Goal: Information Seeking & Learning: Check status

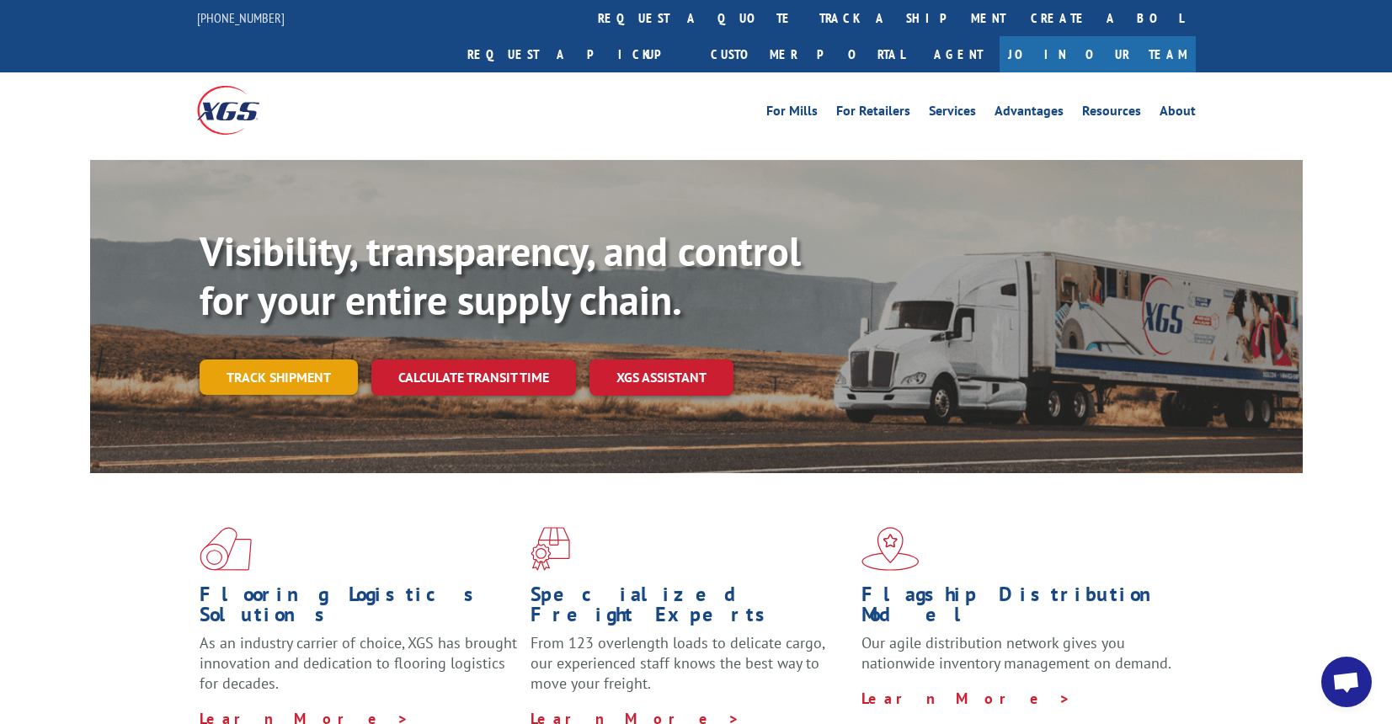
click at [276, 359] on link "Track shipment" at bounding box center [279, 376] width 158 height 35
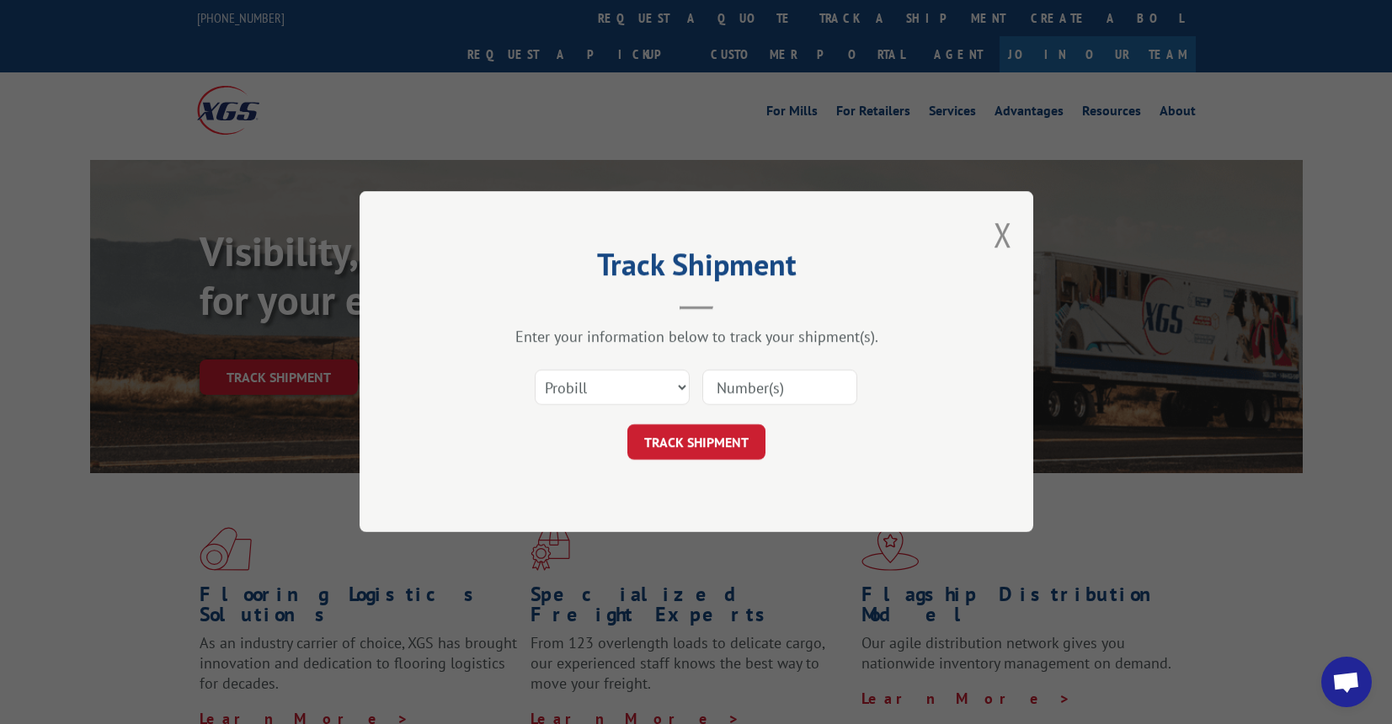
click at [776, 396] on input at bounding box center [779, 387] width 155 height 35
type input "17607341"
click at [706, 438] on button "TRACK SHIPMENT" at bounding box center [696, 442] width 138 height 35
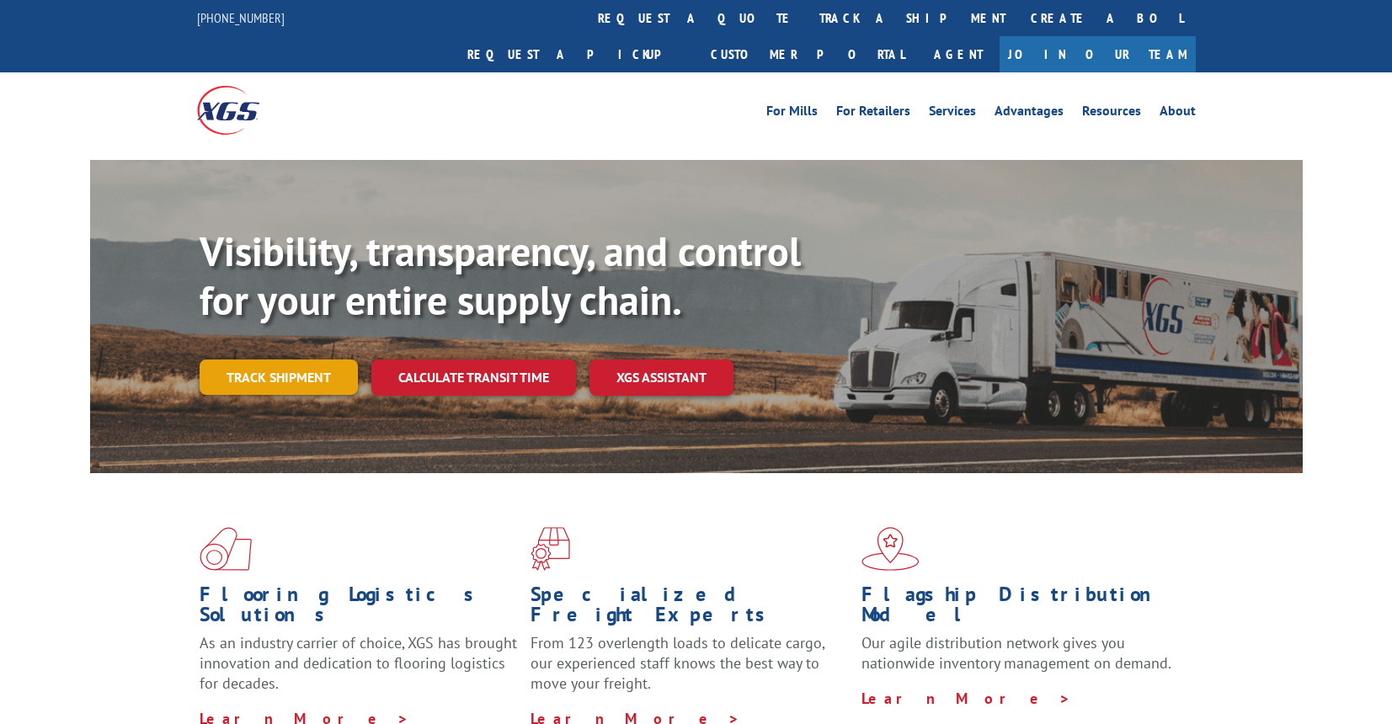
click at [290, 359] on link "Track shipment" at bounding box center [279, 376] width 158 height 35
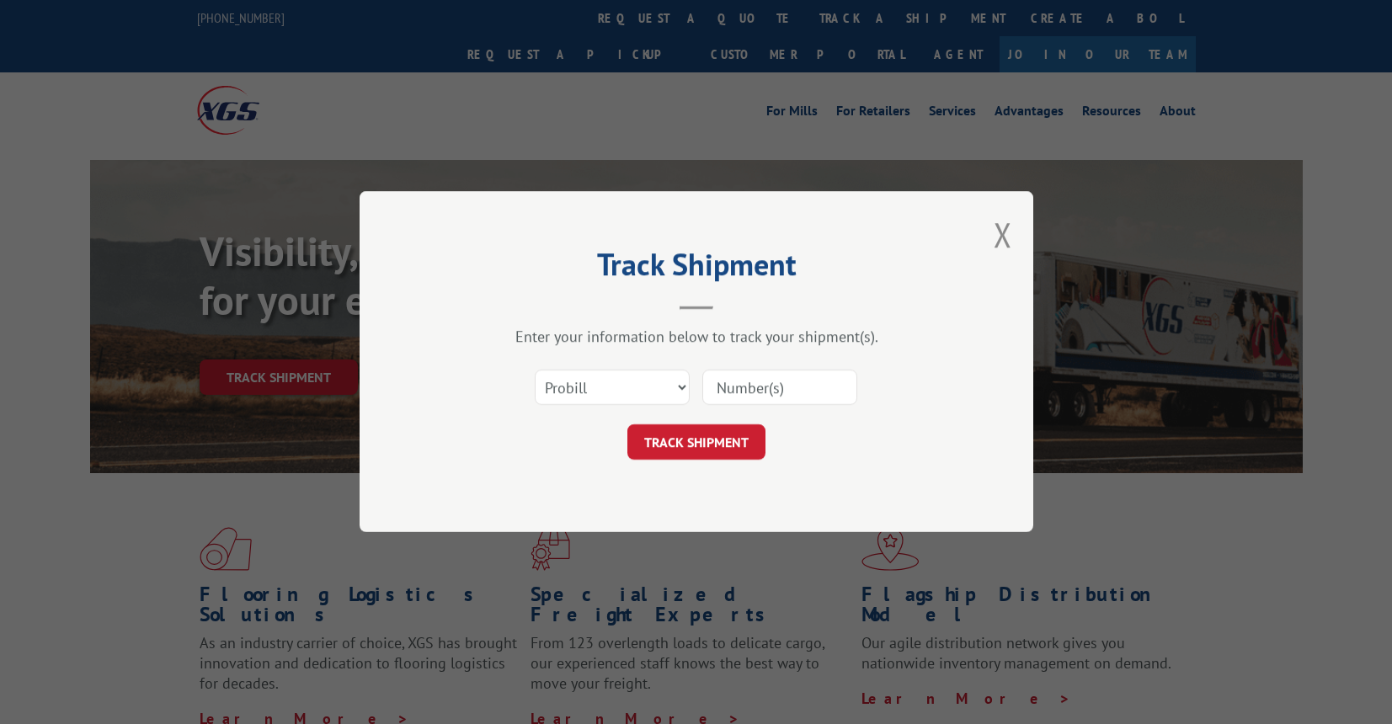
click at [792, 391] on input at bounding box center [779, 387] width 155 height 35
type input "17607341"
click at [665, 443] on button "TRACK SHIPMENT" at bounding box center [696, 442] width 138 height 35
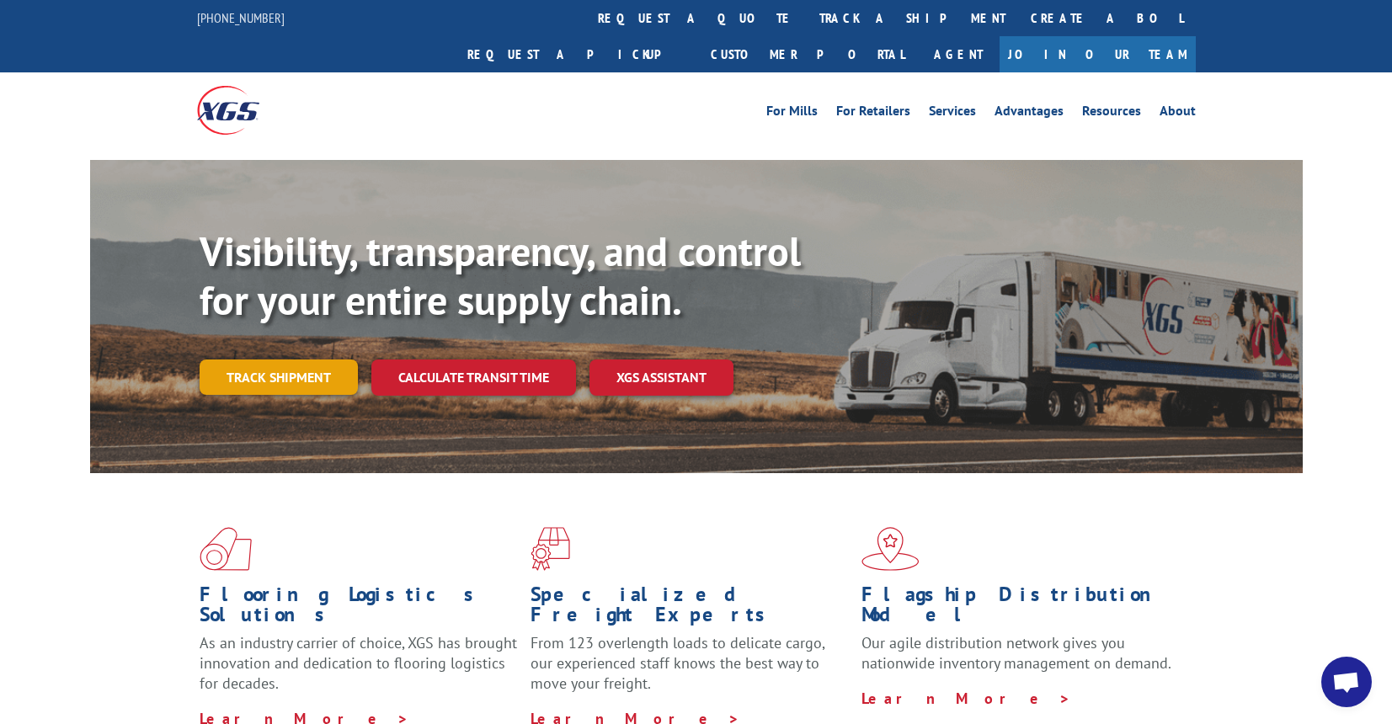
click at [305, 359] on link "Track shipment" at bounding box center [279, 376] width 158 height 35
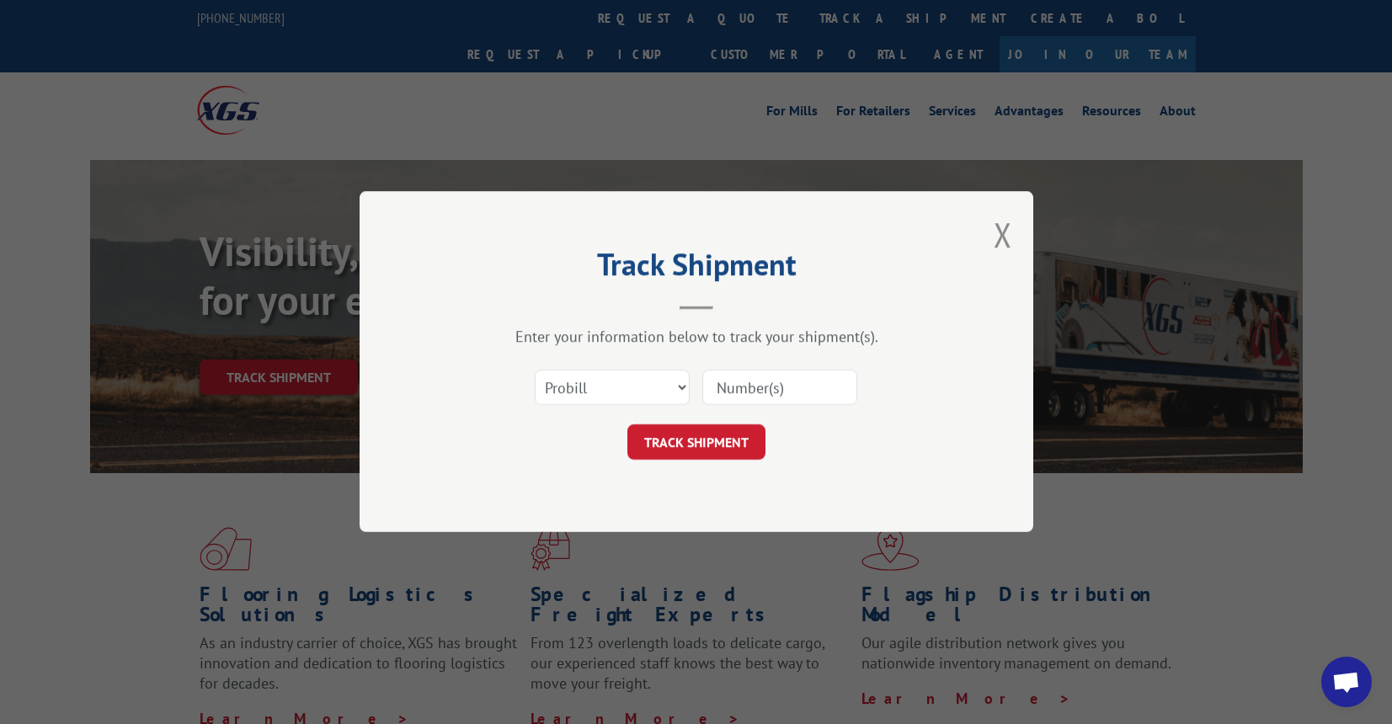
click at [776, 391] on input at bounding box center [779, 387] width 155 height 35
type input "17607341"
click at [697, 445] on button "TRACK SHIPMENT" at bounding box center [696, 442] width 138 height 35
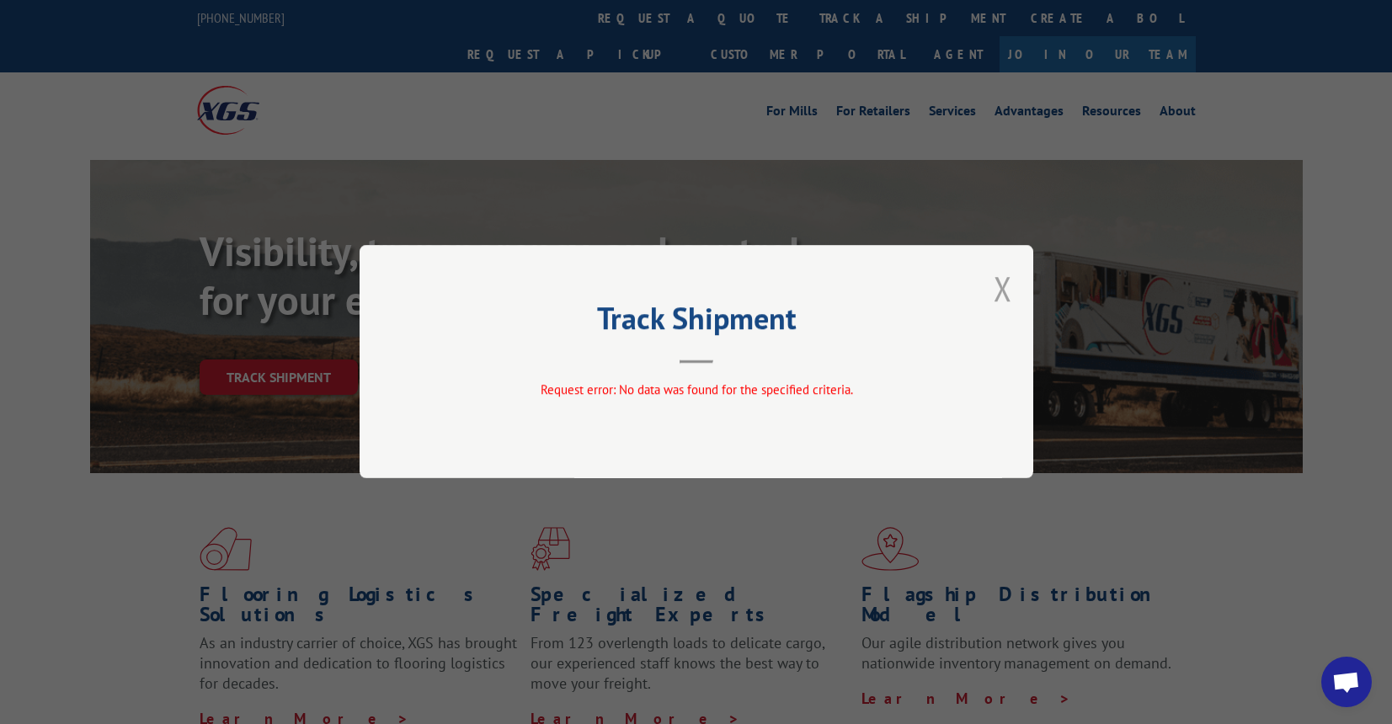
click at [999, 296] on button "Close modal" at bounding box center [1002, 288] width 19 height 45
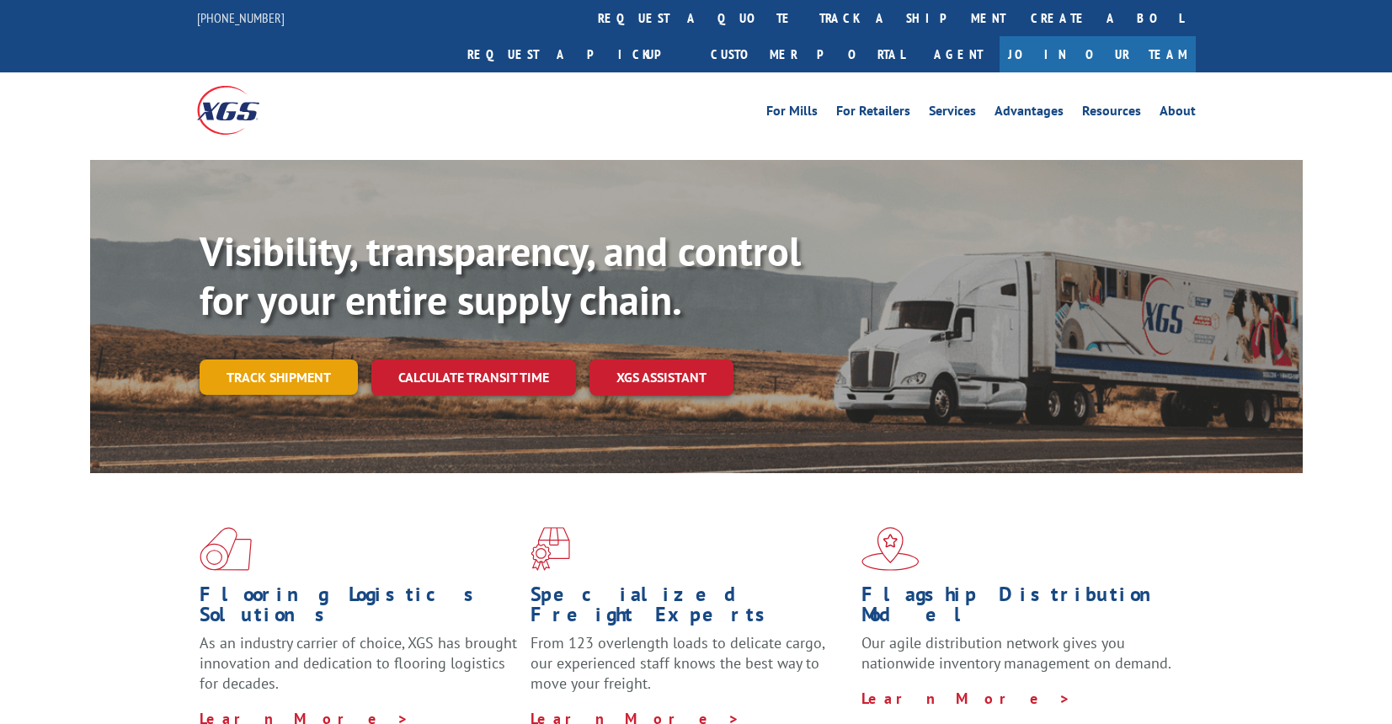
click at [288, 359] on link "Track shipment" at bounding box center [279, 376] width 158 height 35
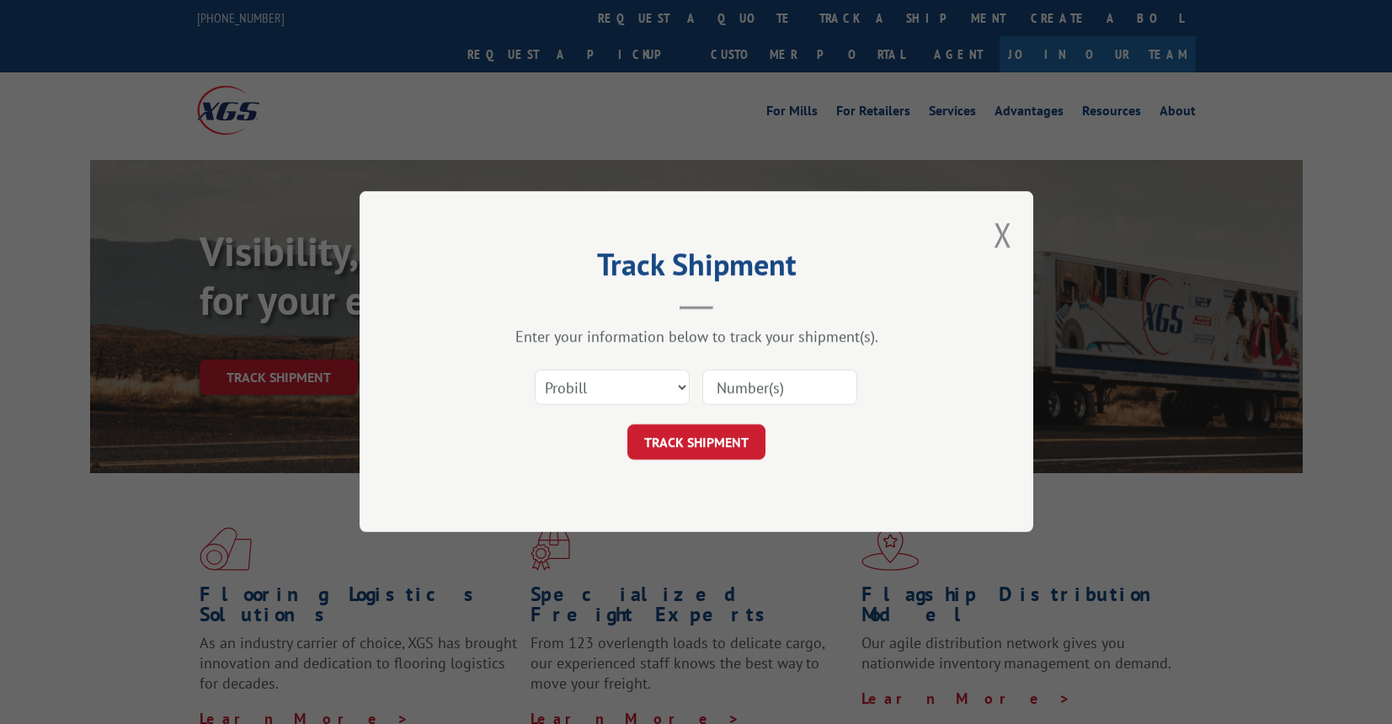
click at [750, 390] on input at bounding box center [779, 387] width 155 height 35
type input "17607341"
click at [631, 391] on select "Select category... Probill BOL PO" at bounding box center [612, 387] width 155 height 35
click at [535, 370] on select "Select category... Probill BOL PO" at bounding box center [612, 387] width 155 height 35
click at [730, 444] on button "TRACK SHIPMENT" at bounding box center [696, 442] width 138 height 35
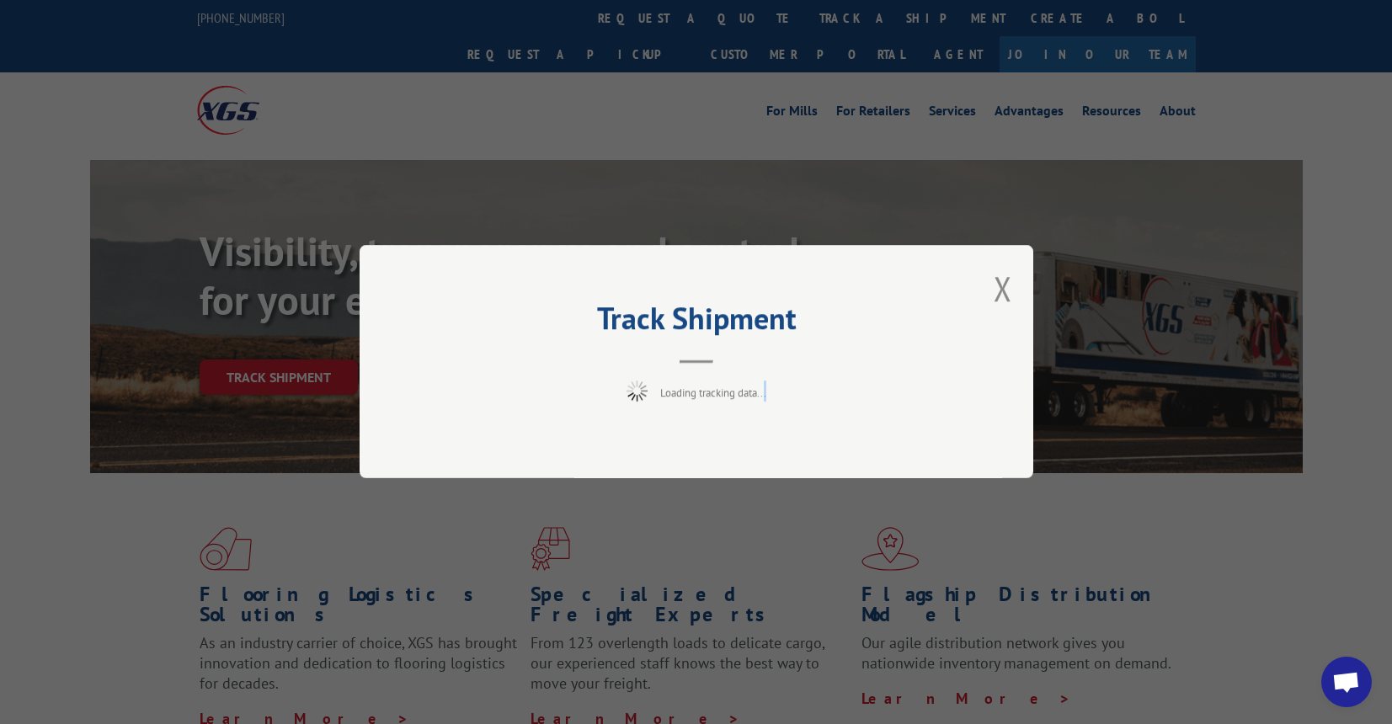
click at [730, 444] on div "Track Shipment Loading tracking data..." at bounding box center [695, 361] width 673 height 233
click at [1008, 287] on button "Close modal" at bounding box center [1002, 288] width 19 height 45
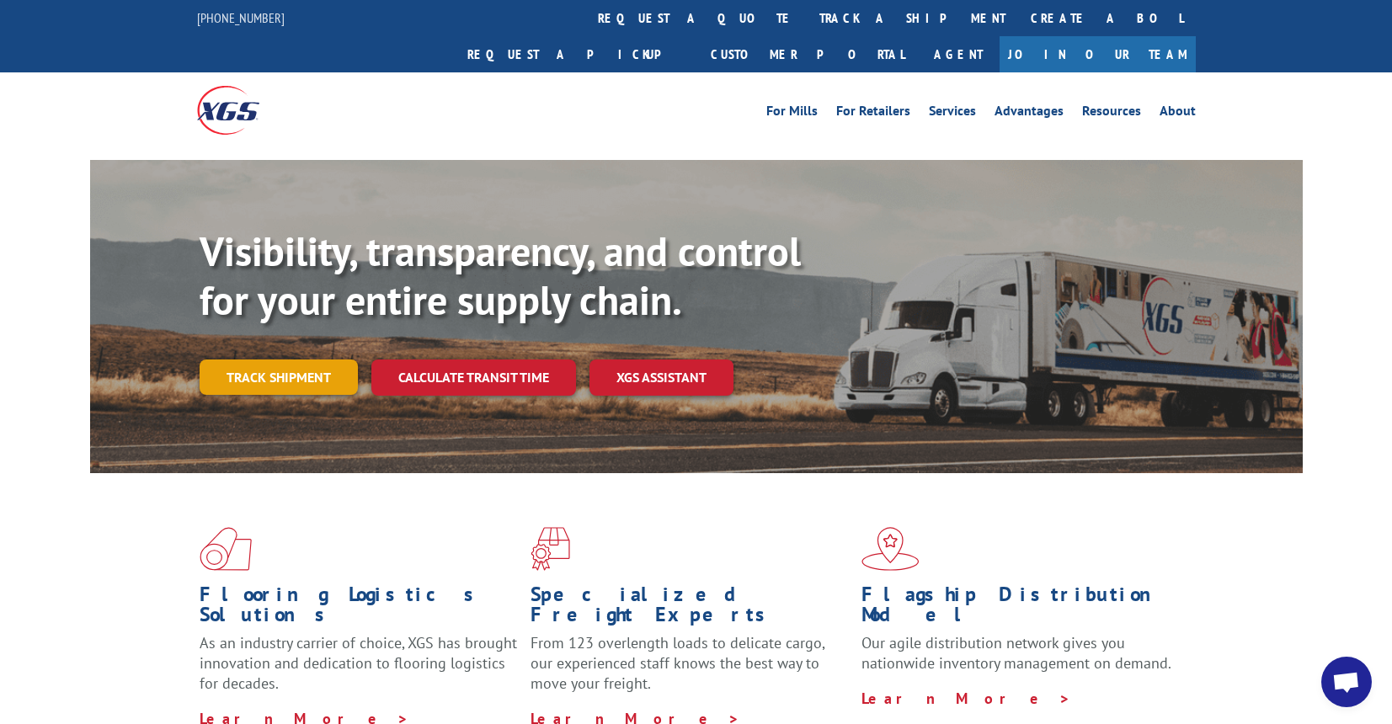
click at [303, 359] on link "Track shipment" at bounding box center [279, 376] width 158 height 35
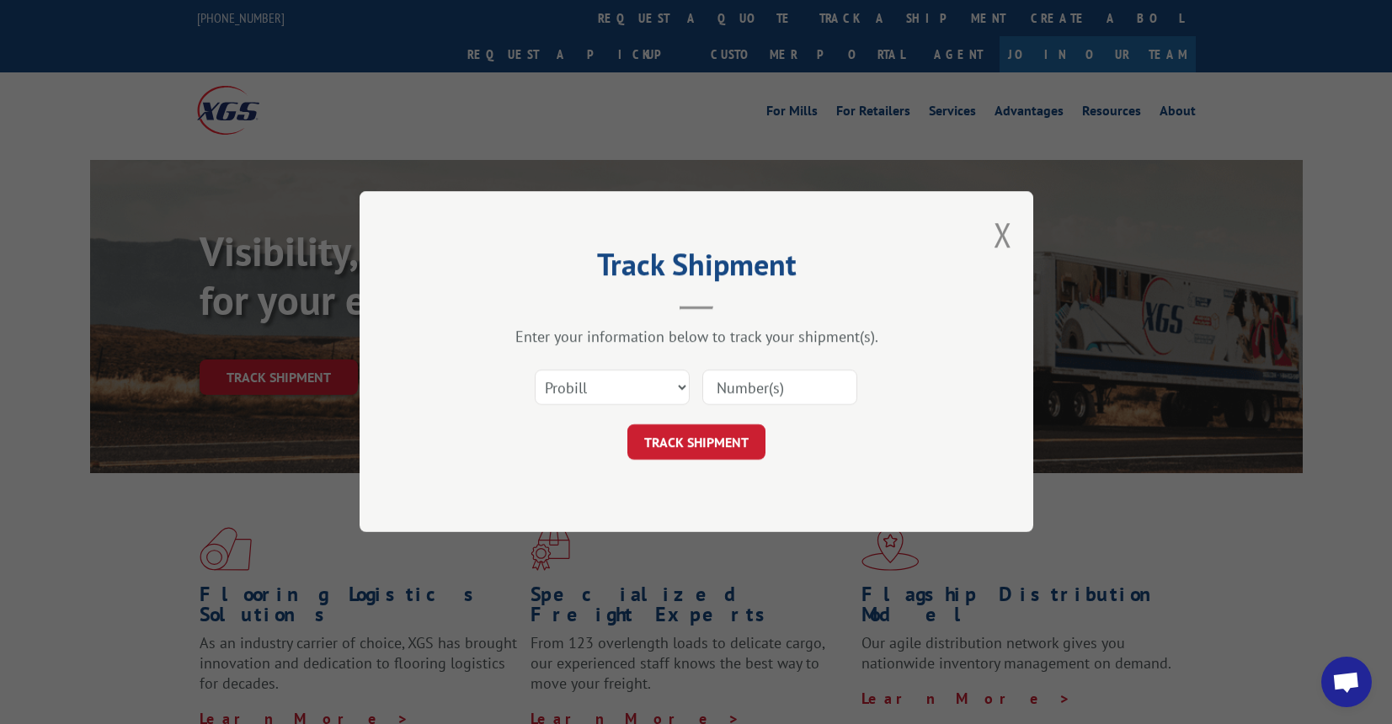
click at [754, 379] on input at bounding box center [779, 387] width 155 height 35
type input "17607341"
click at [817, 390] on input "17607341" at bounding box center [779, 387] width 155 height 35
click at [735, 440] on button "TRACK SHIPMENT" at bounding box center [696, 442] width 138 height 35
